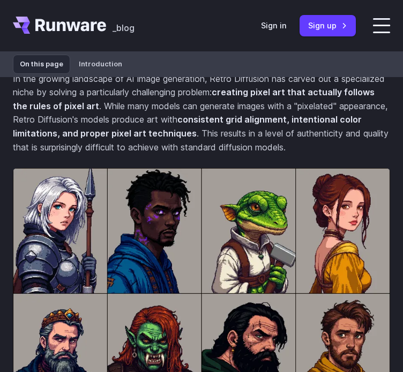
scroll to position [639, 0]
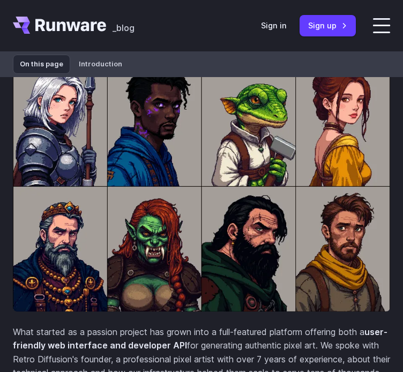
click at [152, 117] on img at bounding box center [201, 186] width 377 height 251
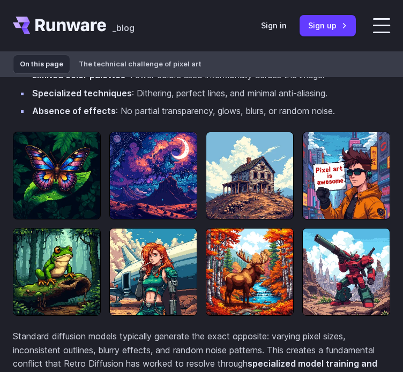
scroll to position [1228, 0]
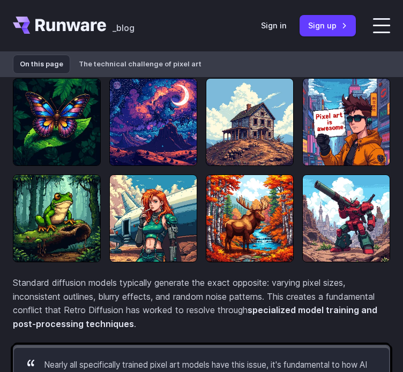
click at [69, 237] on img at bounding box center [57, 219] width 88 height 88
click at [59, 242] on img at bounding box center [57, 219] width 88 height 88
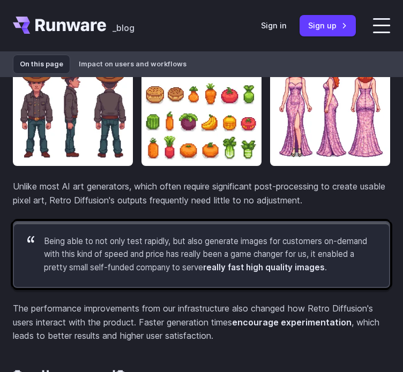
scroll to position [4014, 0]
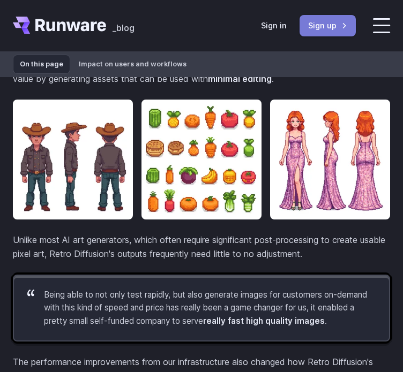
click at [320, 27] on link "Sign up" at bounding box center [327, 25] width 56 height 21
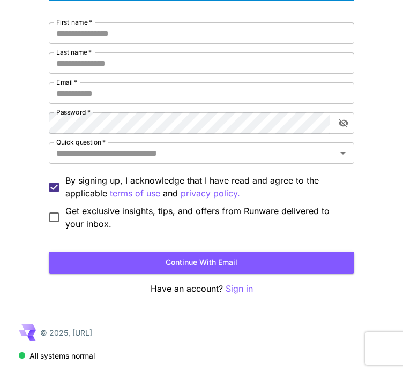
scroll to position [32, 0]
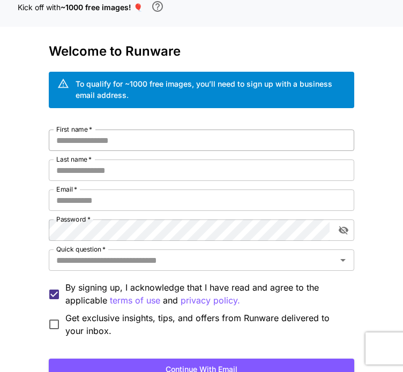
click at [85, 141] on input "First name   *" at bounding box center [201, 140] width 305 height 21
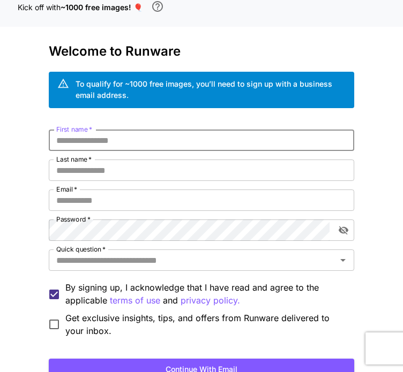
scroll to position [139, 0]
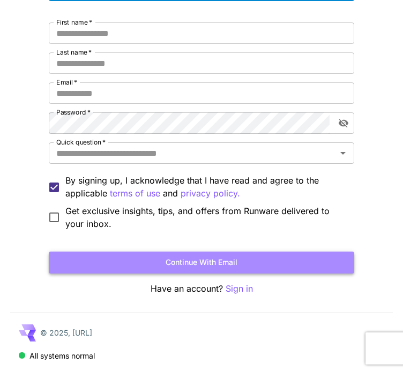
click at [141, 257] on button "Continue with email" at bounding box center [201, 263] width 305 height 22
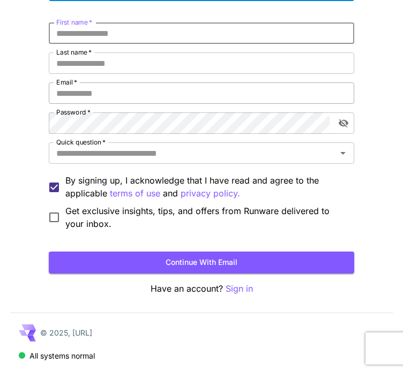
scroll to position [0, 0]
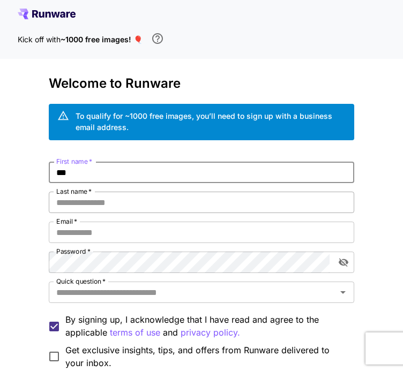
type input "***"
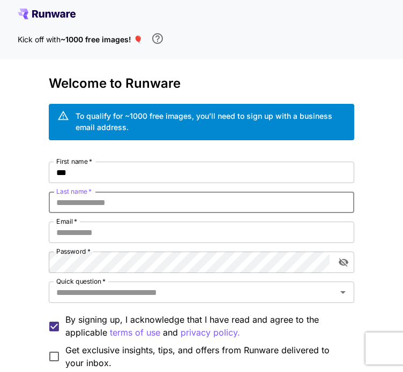
click at [66, 204] on input "Last name   *" at bounding box center [201, 202] width 305 height 21
type input "**"
click at [59, 233] on input "Email   *" at bounding box center [201, 232] width 305 height 21
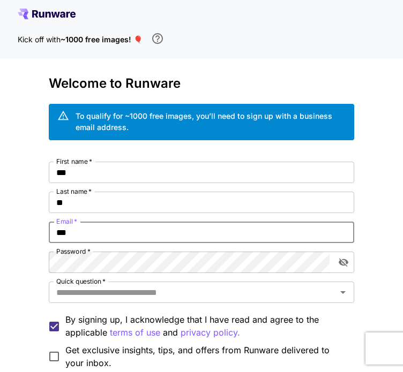
type input "**********"
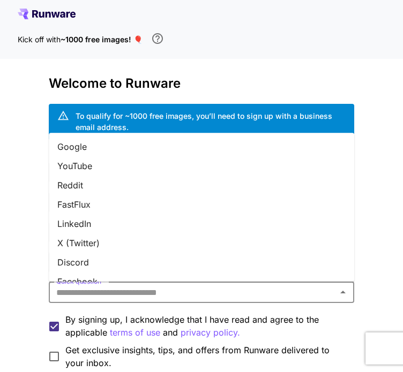
click at [122, 295] on input "Quick question   *" at bounding box center [192, 292] width 281 height 15
click at [96, 180] on li "Reddit" at bounding box center [201, 185] width 305 height 19
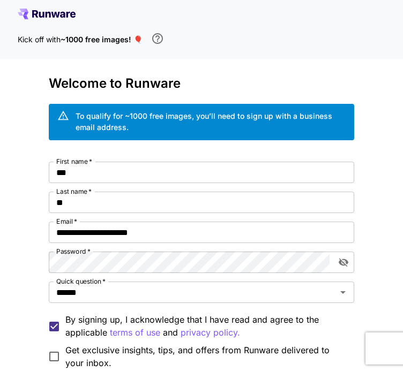
scroll to position [139, 0]
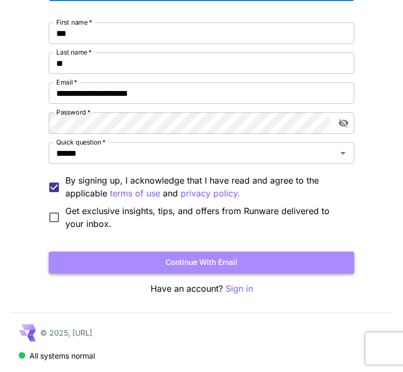
click at [107, 257] on button "Continue with email" at bounding box center [201, 263] width 305 height 22
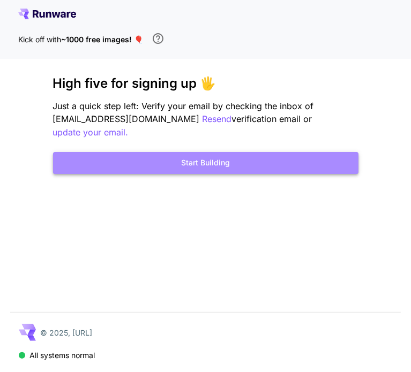
click at [221, 152] on button "Start Building" at bounding box center [205, 163] width 305 height 22
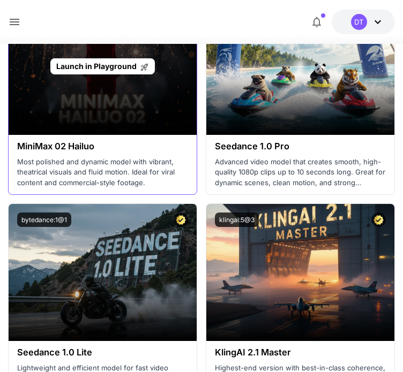
scroll to position [589, 0]
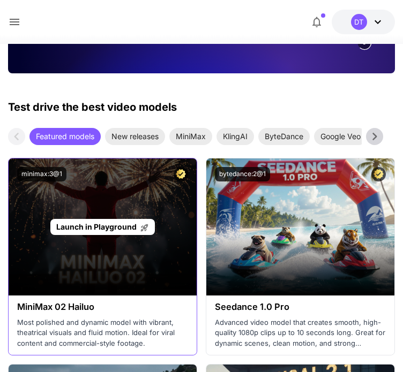
click at [139, 265] on div "Launch in Playground" at bounding box center [103, 227] width 188 height 137
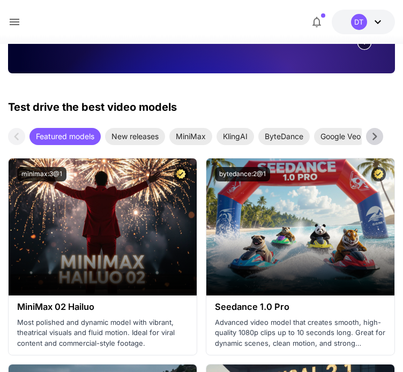
click at [108, 228] on span "Launch in Playground" at bounding box center [96, 226] width 80 height 9
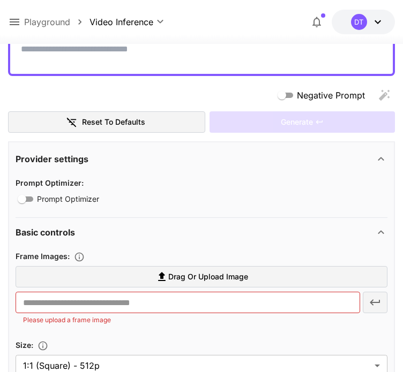
scroll to position [214, 0]
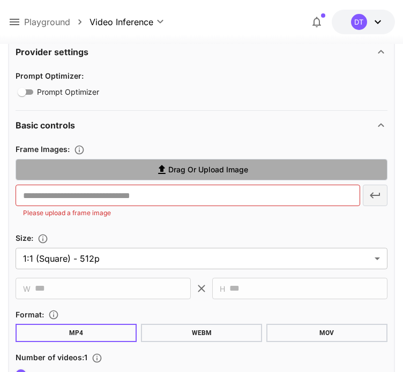
click at [137, 169] on label "Drag or upload image" at bounding box center [202, 170] width 372 height 22
click at [0, 0] on input "Drag or upload image" at bounding box center [0, 0] width 0 height 0
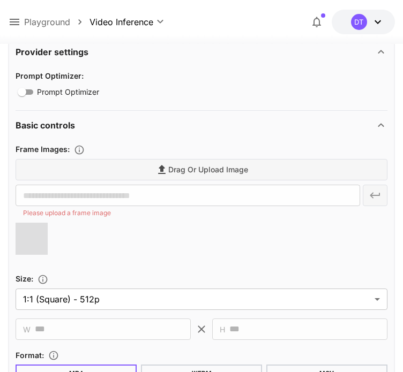
type input "**********"
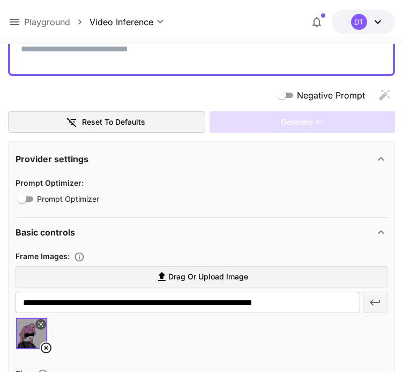
scroll to position [0, 0]
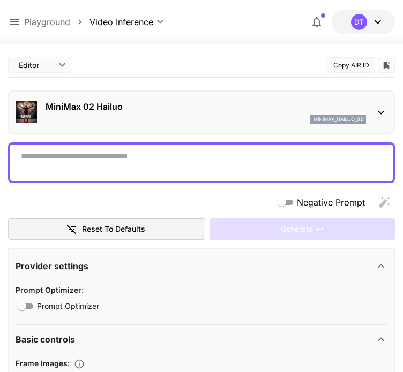
click at [114, 152] on textarea "Negative Prompt" at bounding box center [201, 163] width 361 height 26
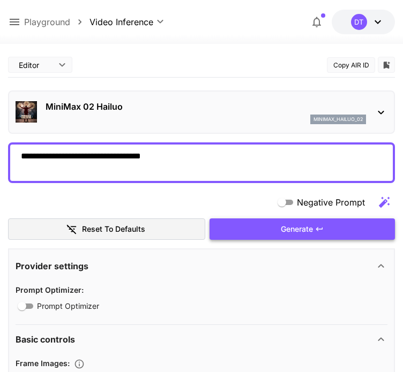
type textarea "**********"
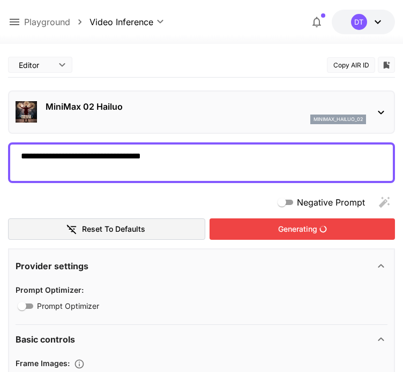
click at [240, 220] on div "Generating" at bounding box center [301, 230] width 185 height 22
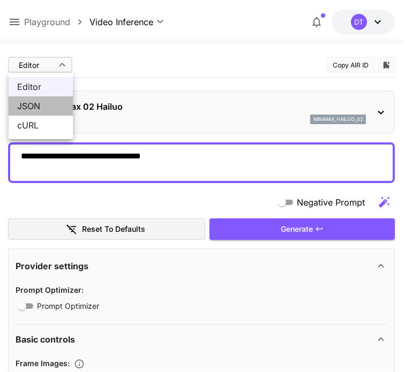
click at [38, 107] on span "JSON" at bounding box center [40, 106] width 47 height 13
type input "****"
